Goal: Navigation & Orientation: Find specific page/section

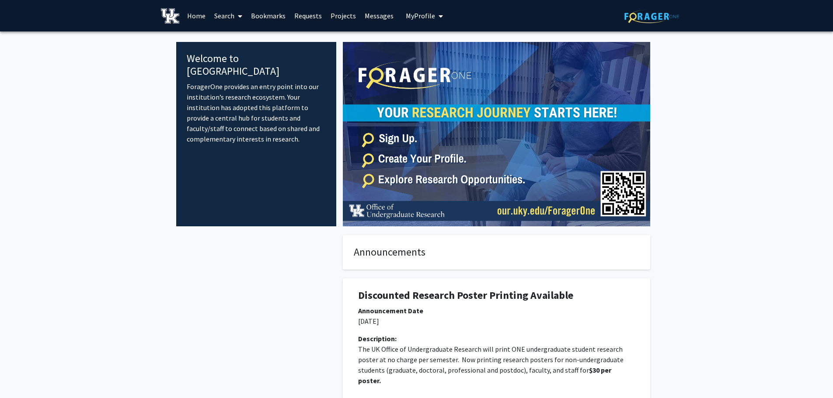
click at [638, 20] on img at bounding box center [651, 17] width 55 height 14
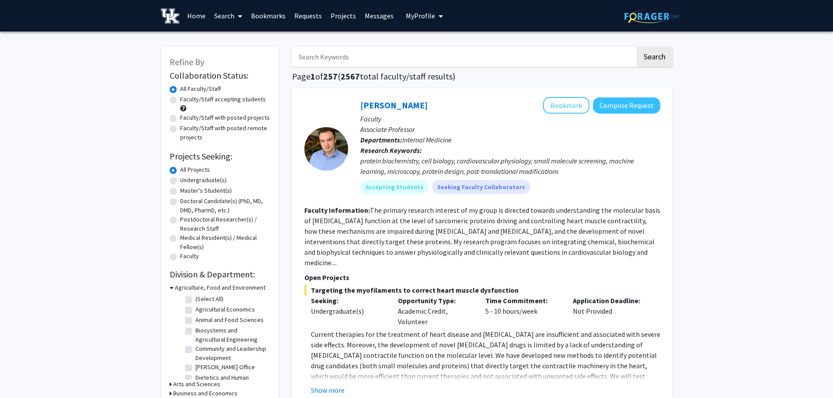
click at [414, 15] on span "My Profile" at bounding box center [420, 15] width 29 height 9
click at [434, 49] on span "View Profile" at bounding box center [460, 50] width 53 height 10
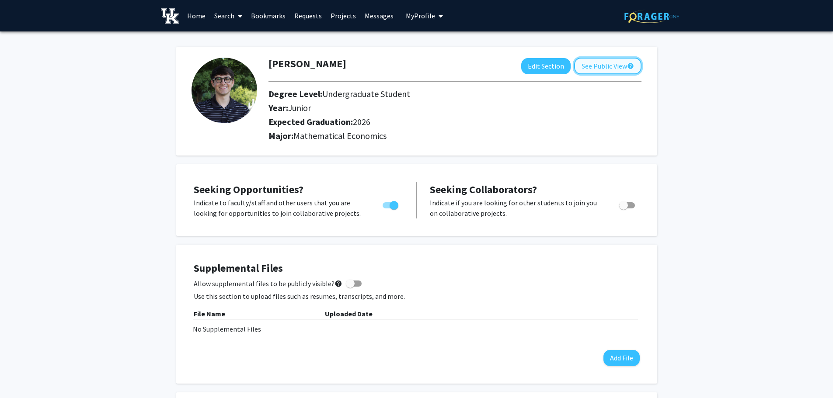
click at [583, 64] on button "See Public View help" at bounding box center [607, 66] width 67 height 17
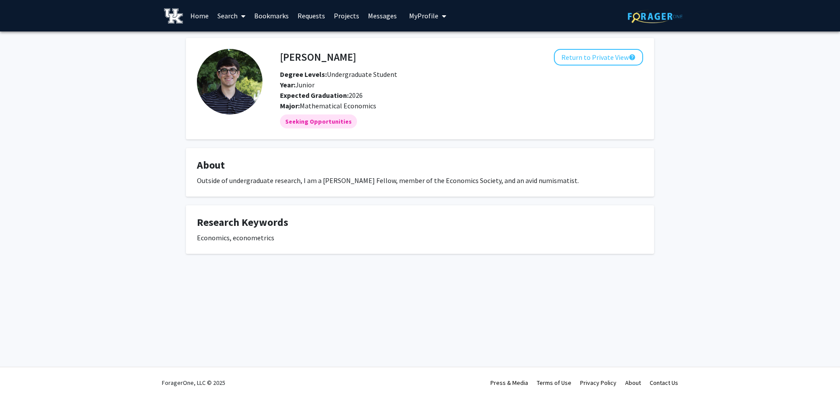
click at [341, 17] on link "Projects" at bounding box center [346, 15] width 34 height 31
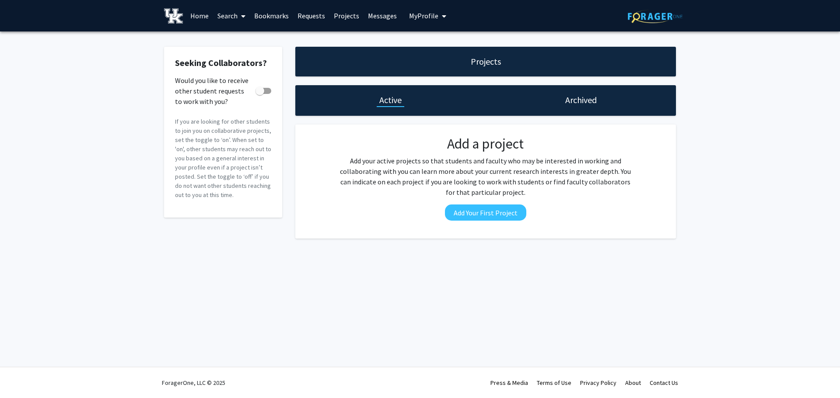
click at [372, 17] on link "Messages" at bounding box center [382, 15] width 38 height 31
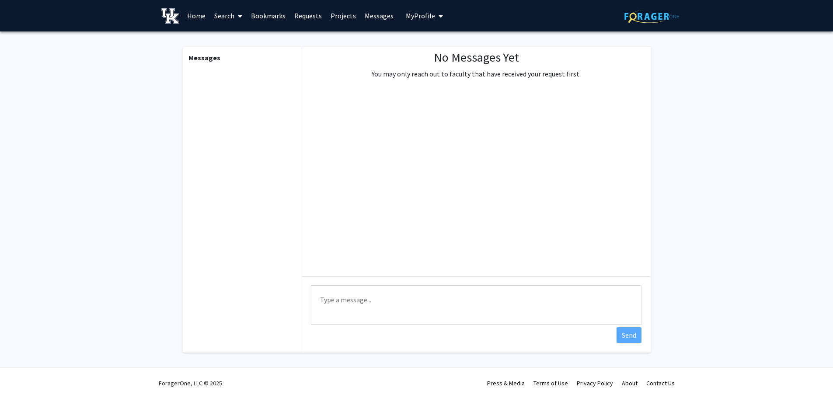
click at [345, 19] on link "Projects" at bounding box center [343, 15] width 34 height 31
